Goal: Information Seeking & Learning: Stay updated

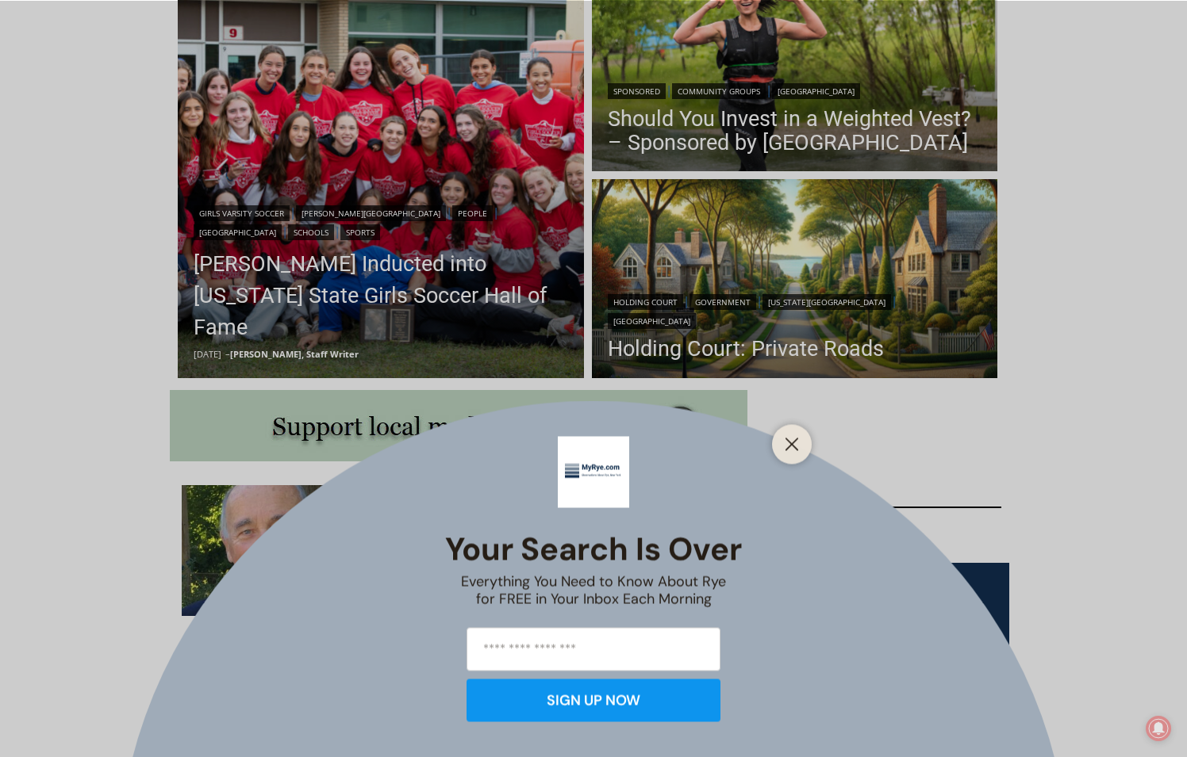
scroll to position [635, 0]
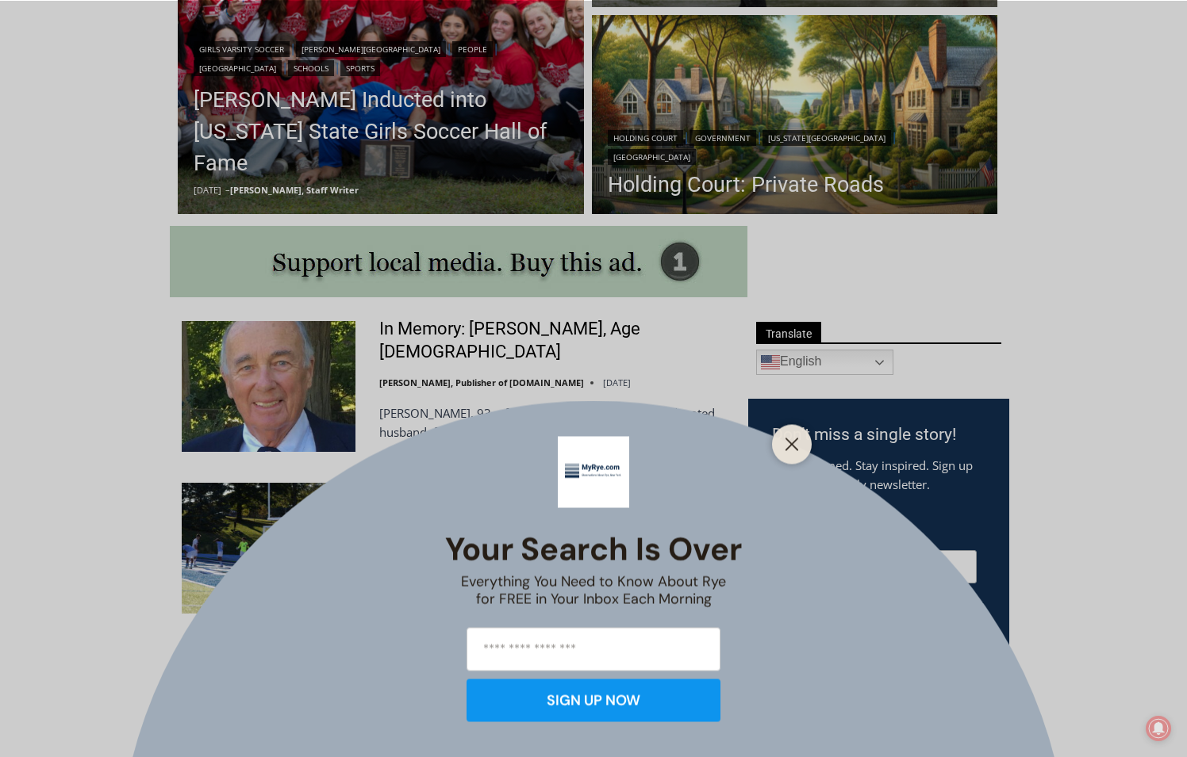
click at [792, 79] on div "Your Search is Over Everything You Need to Know About Rye for FREE in Your Inbo…" at bounding box center [593, 378] width 1187 height 757
drag, startPoint x: 747, startPoint y: 178, endPoint x: 741, endPoint y: 189, distance: 12.8
click at [747, 178] on div "Your Search is Over Everything You Need to Know About Rye for FREE in Your Inbo…" at bounding box center [593, 378] width 1187 height 757
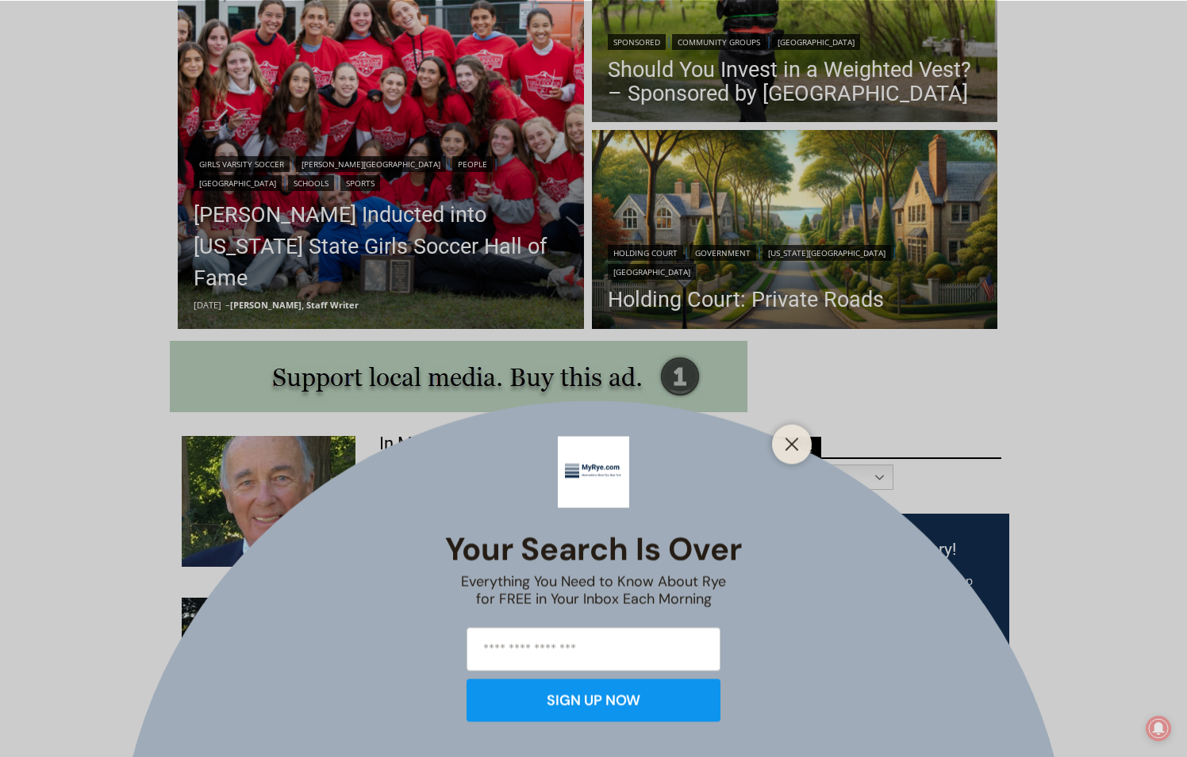
scroll to position [317, 0]
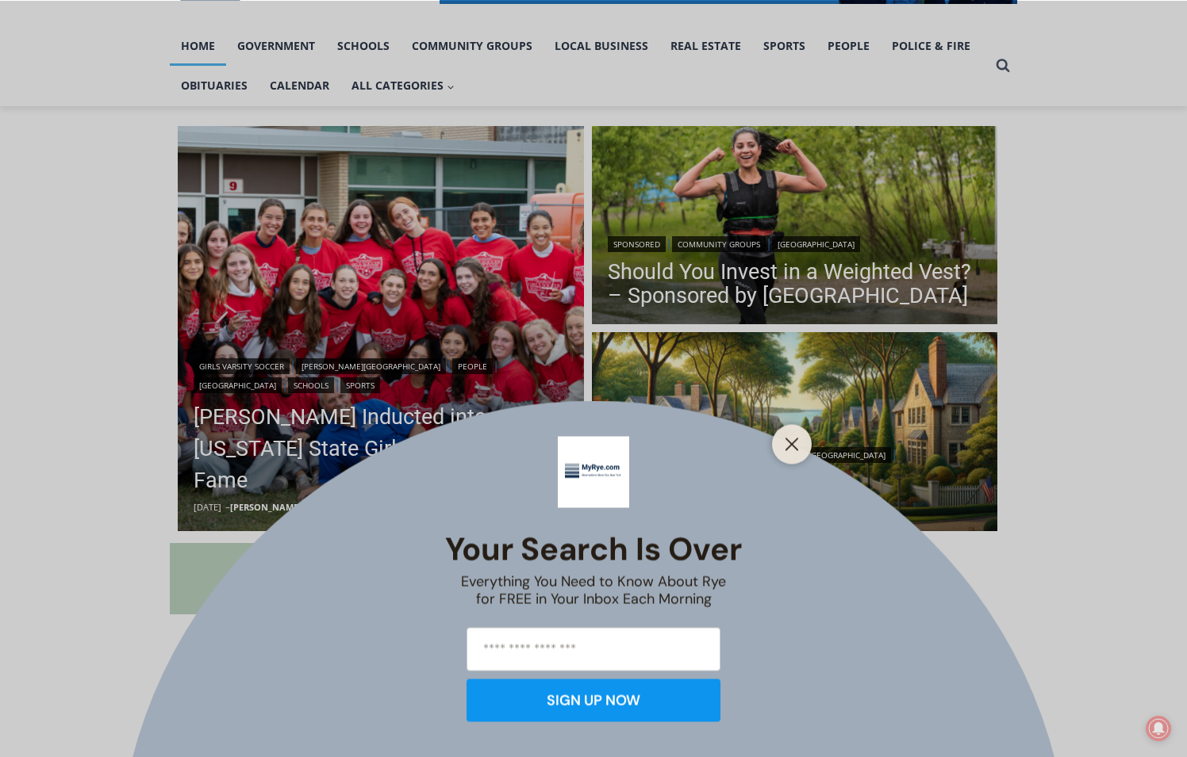
click at [803, 452] on div at bounding box center [792, 444] width 40 height 40
click at [796, 447] on line "Close" at bounding box center [791, 444] width 11 height 11
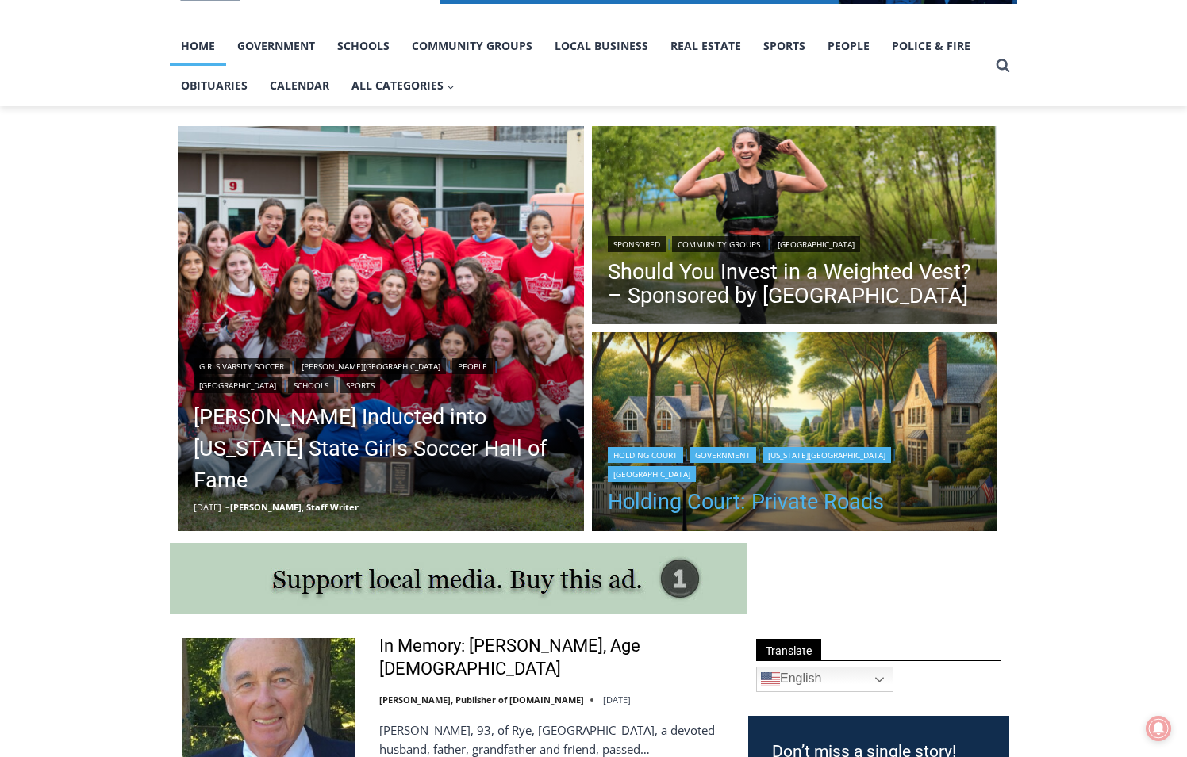
click at [732, 508] on link "Holding Court: Private Roads" at bounding box center [795, 502] width 374 height 24
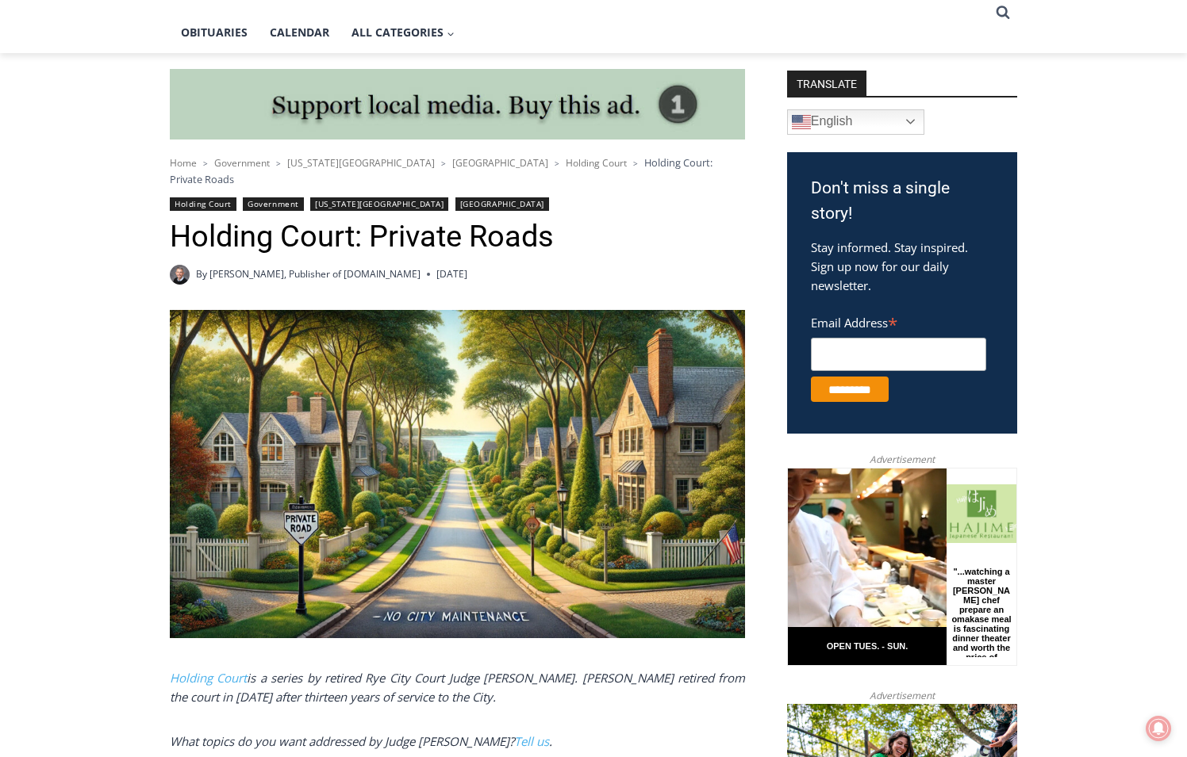
scroll to position [48, 0]
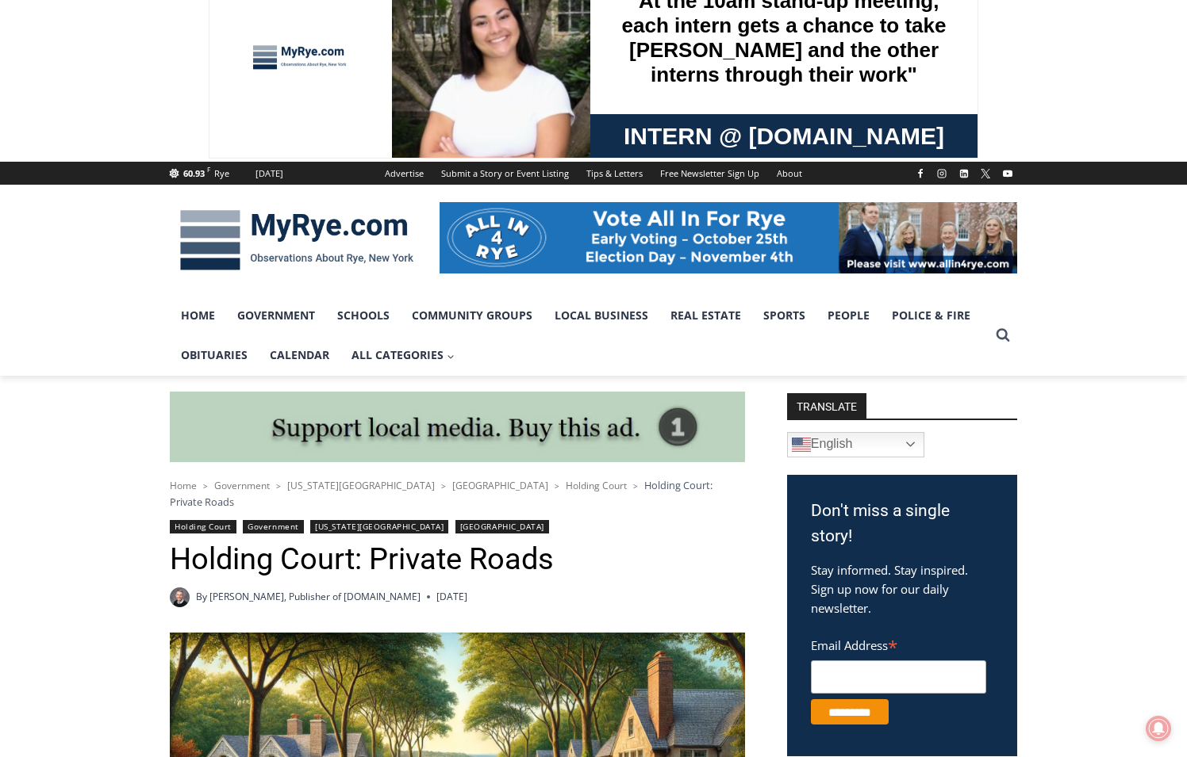
click at [315, 227] on img at bounding box center [297, 240] width 254 height 82
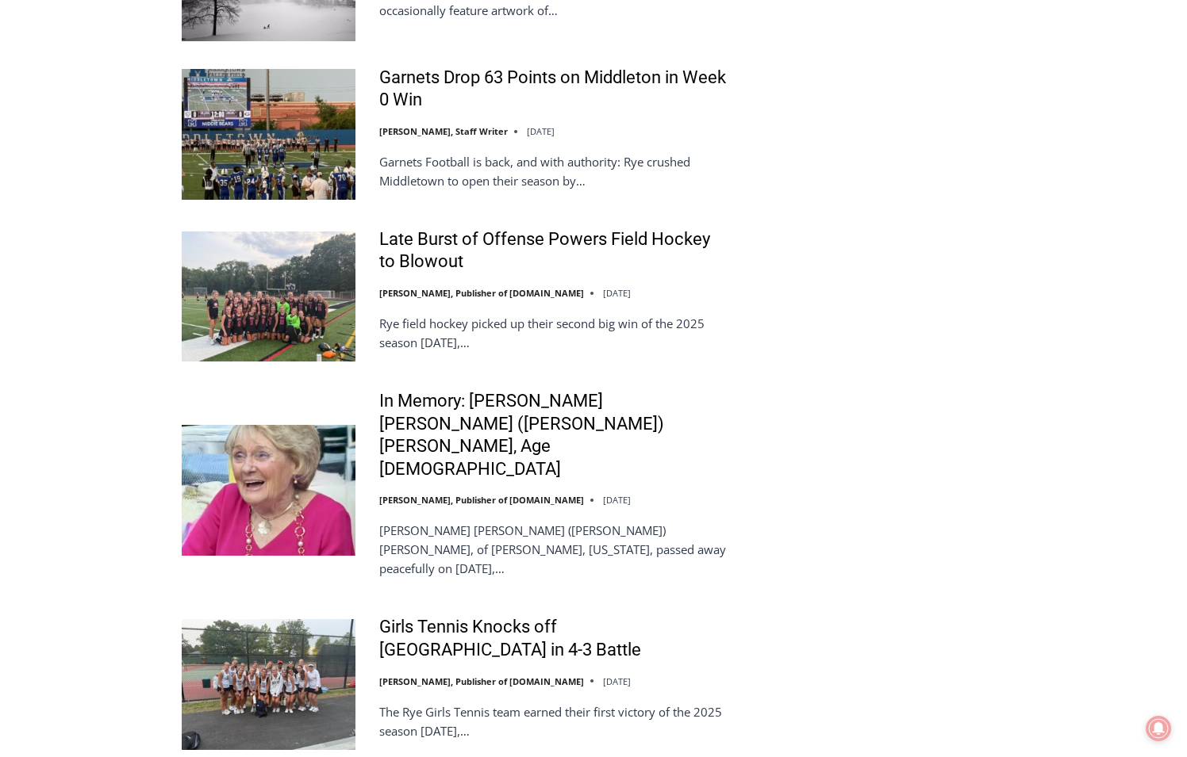
scroll to position [3310, 0]
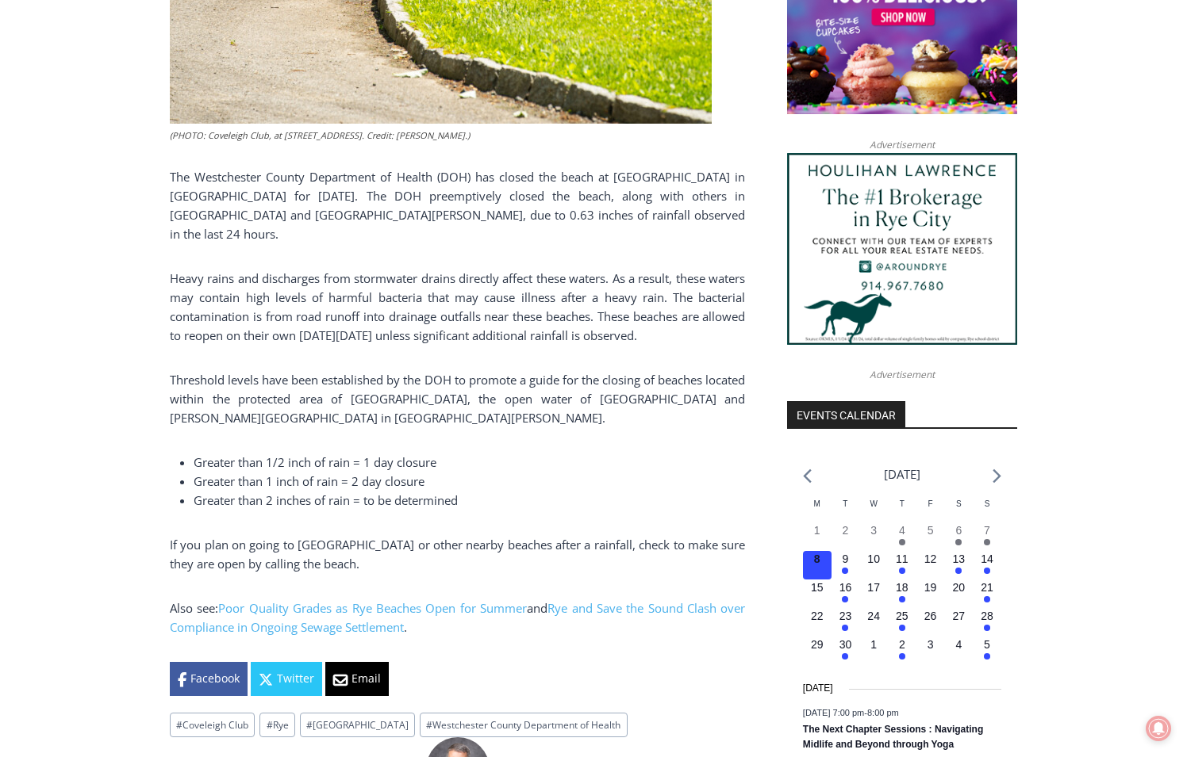
scroll to position [1428, 0]
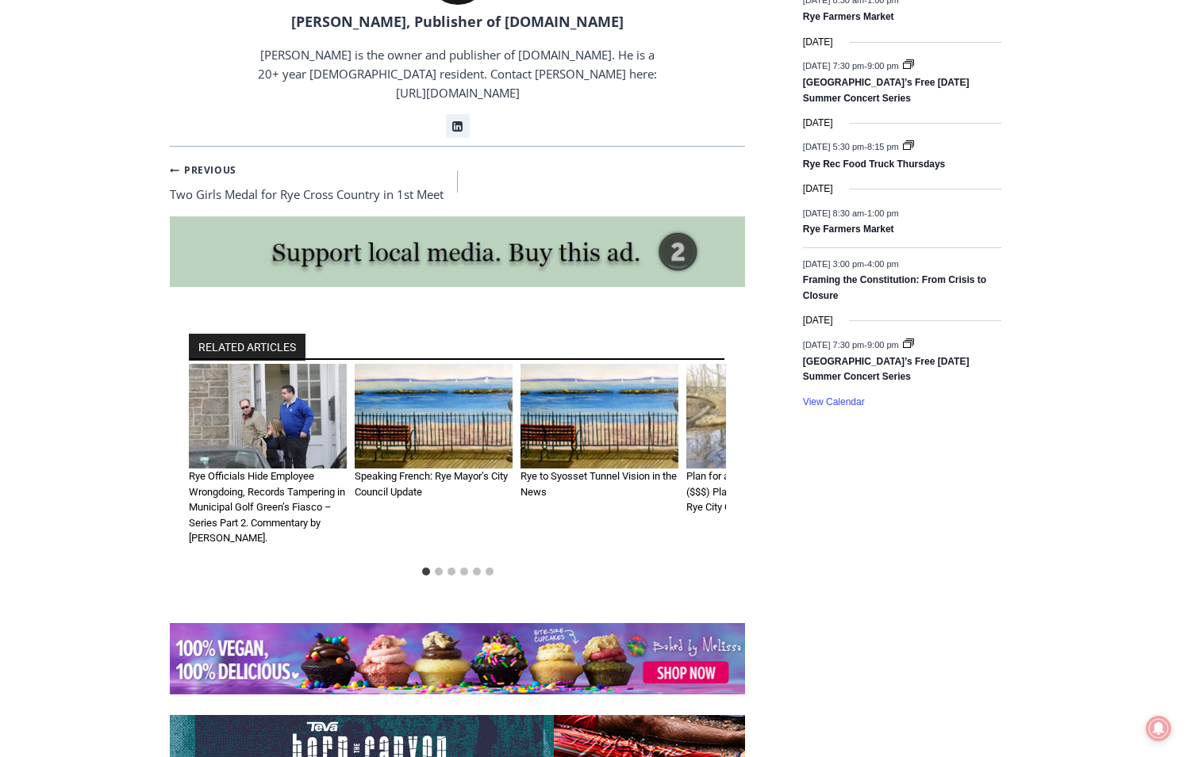
scroll to position [2379, 0]
